Goal: Navigation & Orientation: Find specific page/section

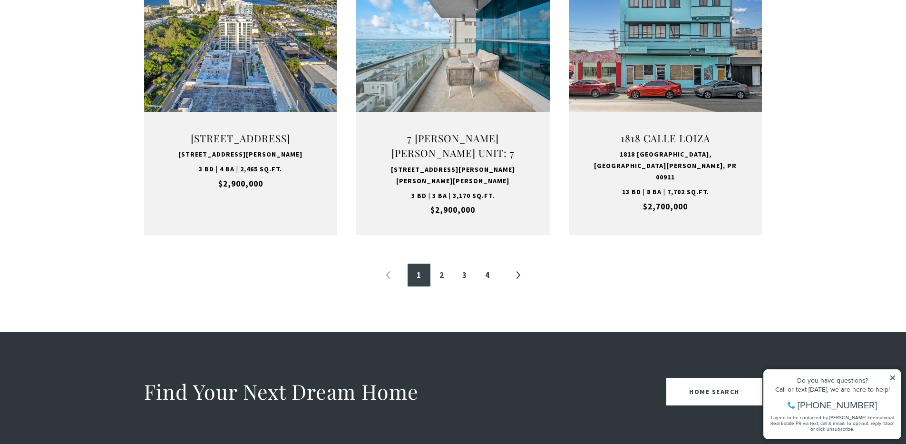
scroll to position [1164, 0]
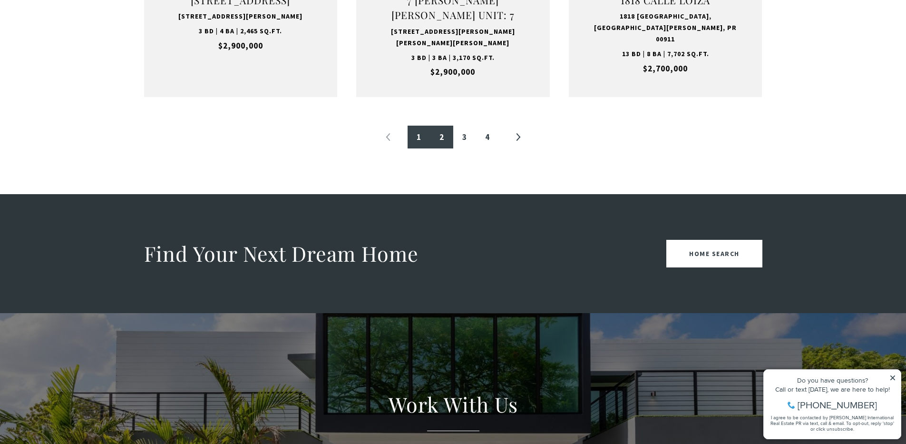
click at [443, 137] on link "2" at bounding box center [441, 137] width 23 height 23
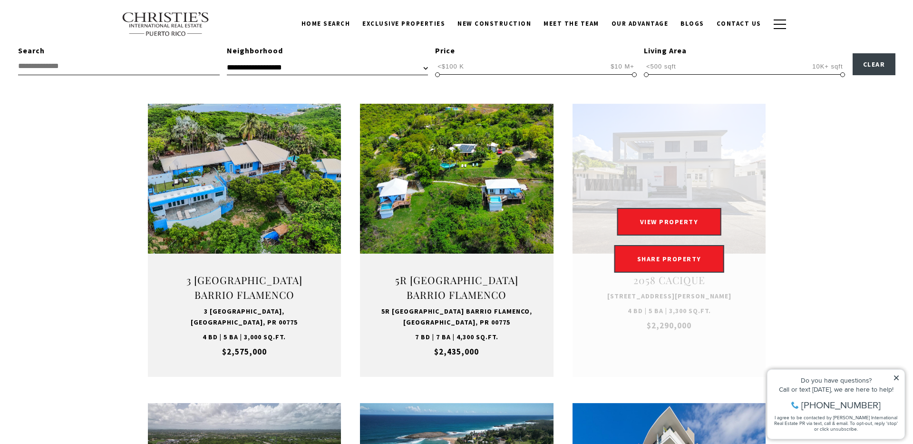
scroll to position [285, 0]
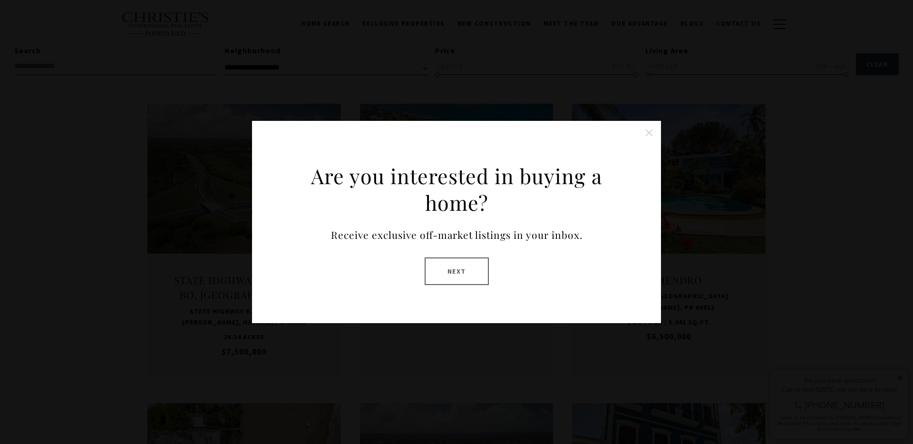
scroll to position [285, 0]
